Goal: Information Seeking & Learning: Check status

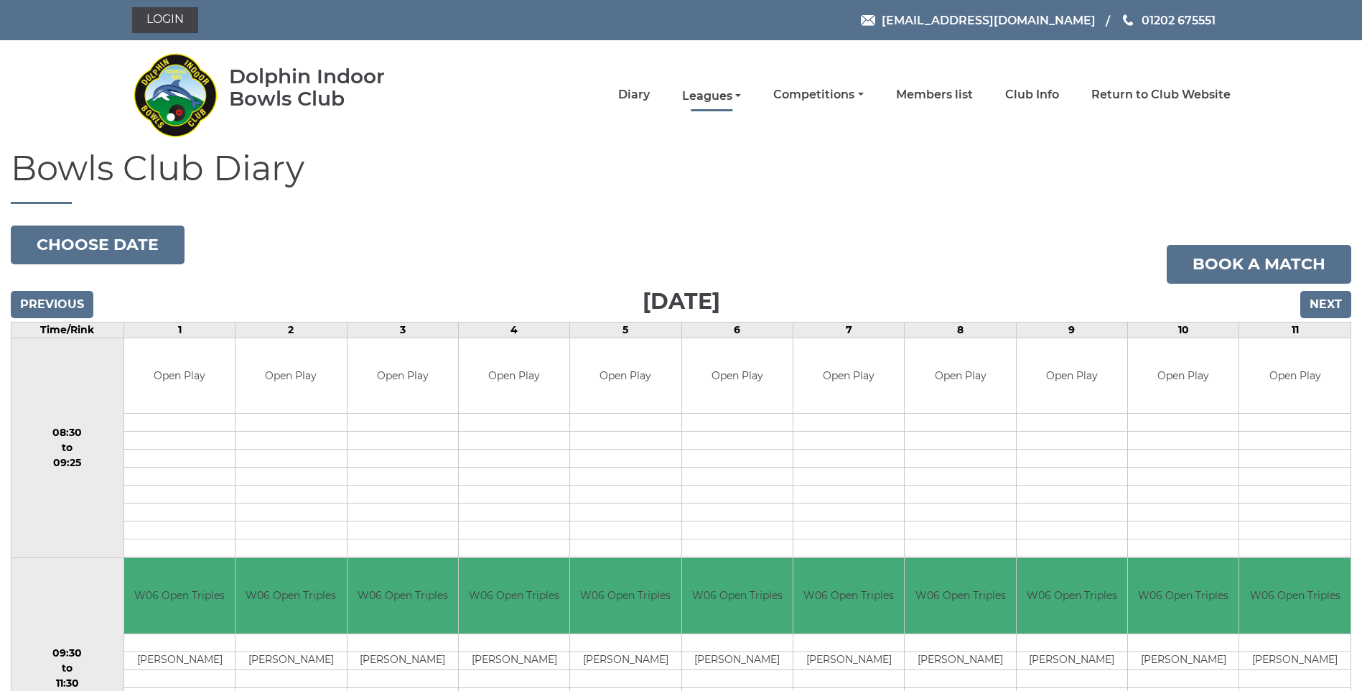
click at [722, 95] on link "Leagues" at bounding box center [711, 96] width 59 height 16
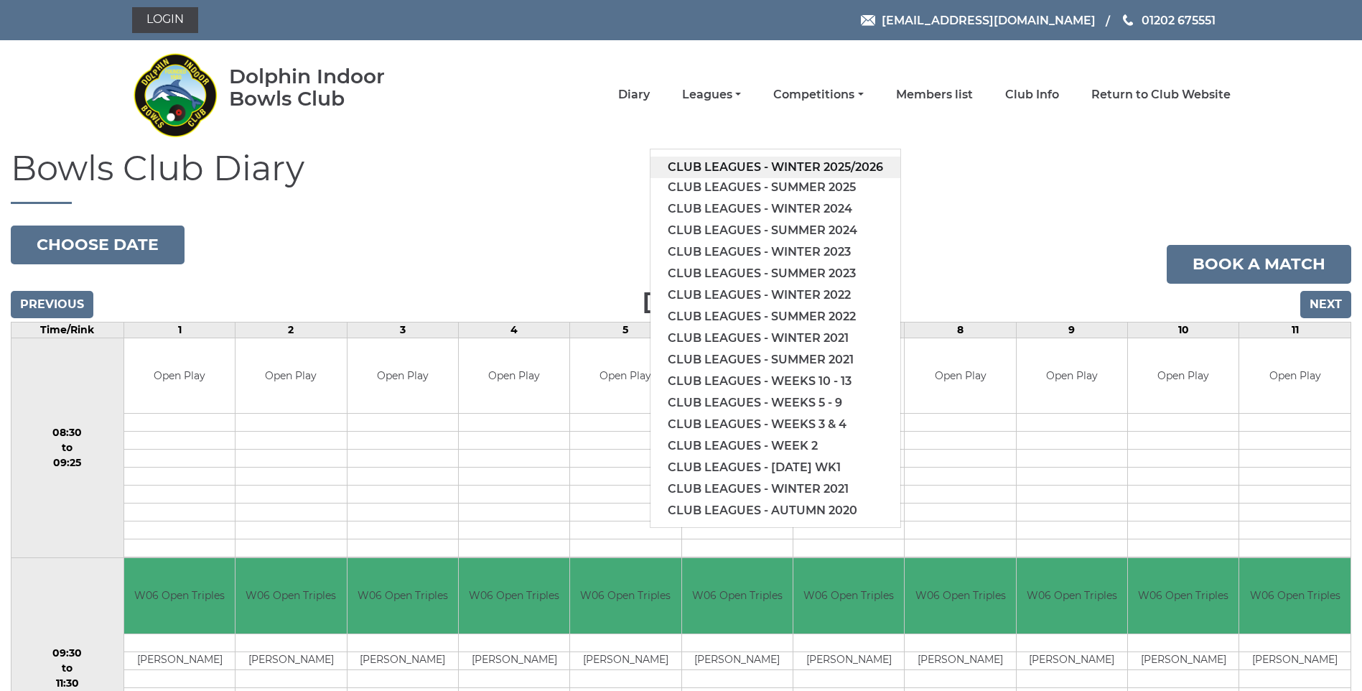
click at [781, 162] on link "Club leagues - Winter 2025/2026" at bounding box center [776, 168] width 250 height 22
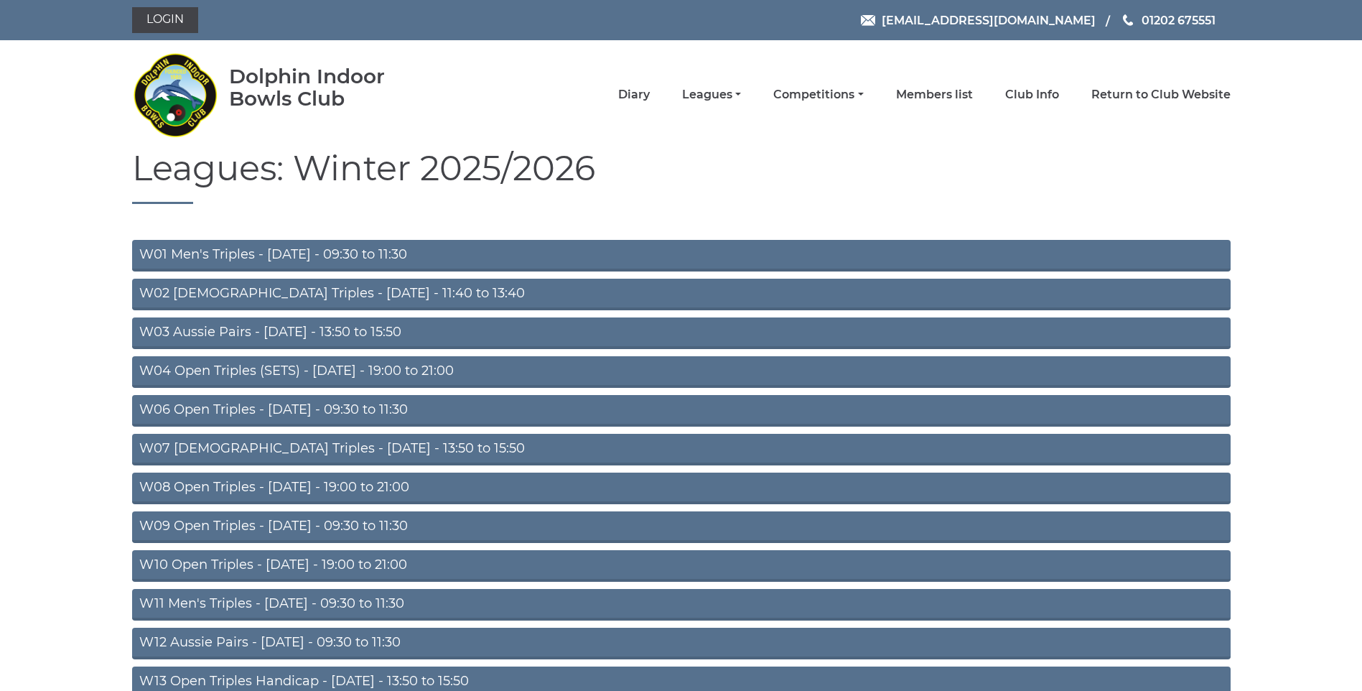
click at [399, 254] on link "W01 Men's Triples - [DATE] - 09:30 to 11:30" at bounding box center [681, 256] width 1099 height 32
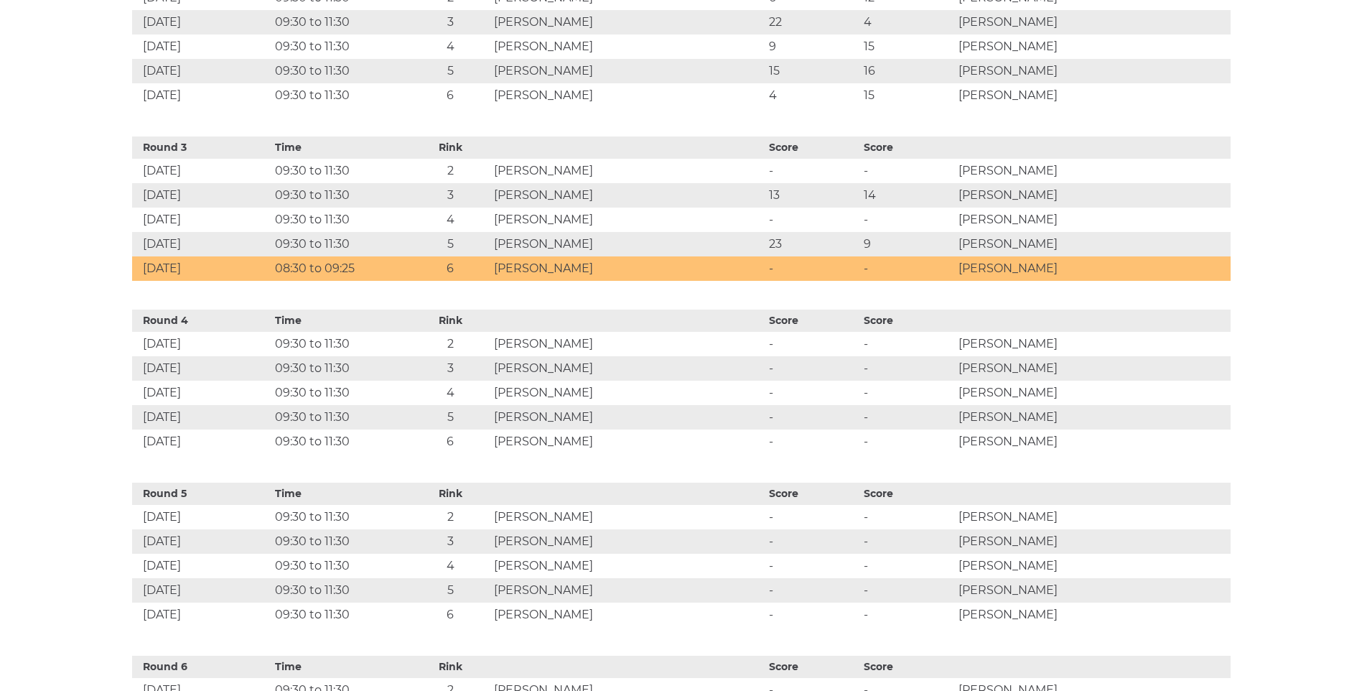
scroll to position [959, 0]
